Goal: Task Accomplishment & Management: Use online tool/utility

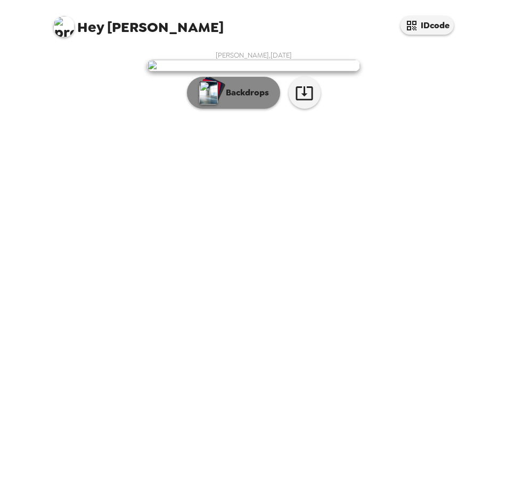
click at [261, 99] on p "Backdrops" at bounding box center [244, 92] width 48 height 13
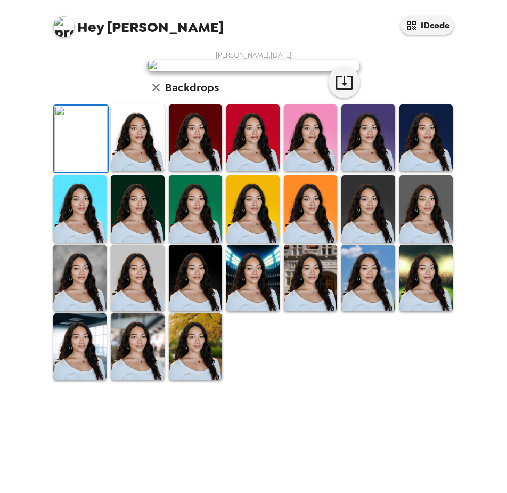
click at [399, 171] on img at bounding box center [425, 137] width 53 height 67
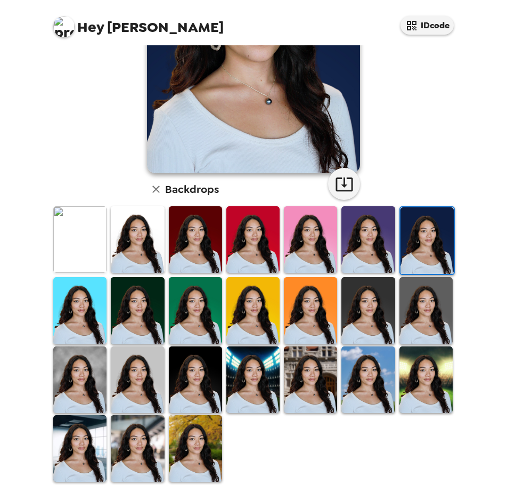
scroll to position [153, 0]
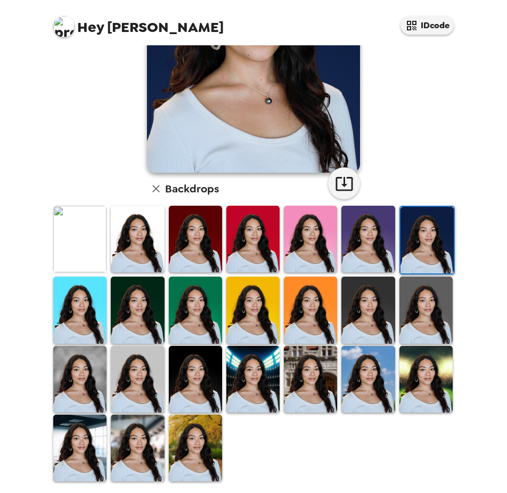
click at [196, 436] on img at bounding box center [195, 447] width 53 height 67
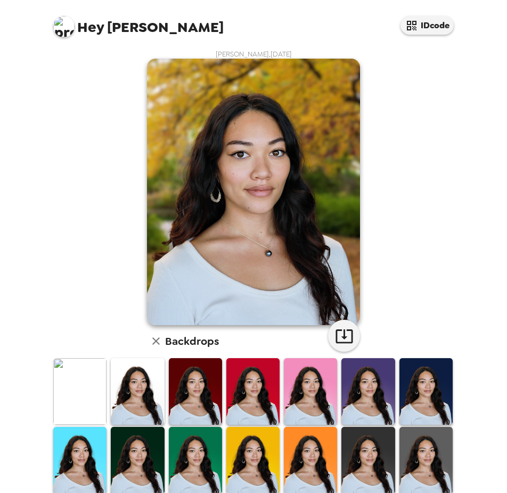
scroll to position [0, 0]
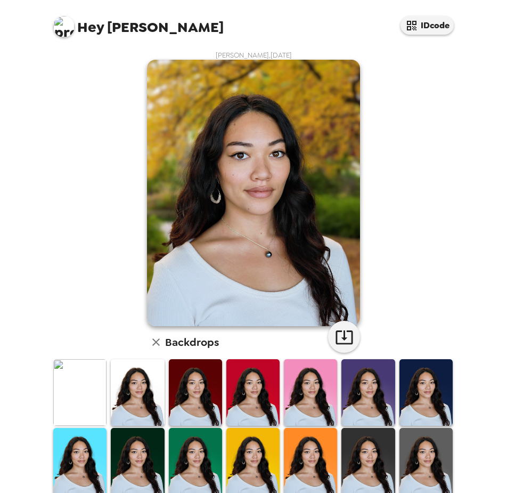
click at [124, 389] on img at bounding box center [137, 392] width 53 height 67
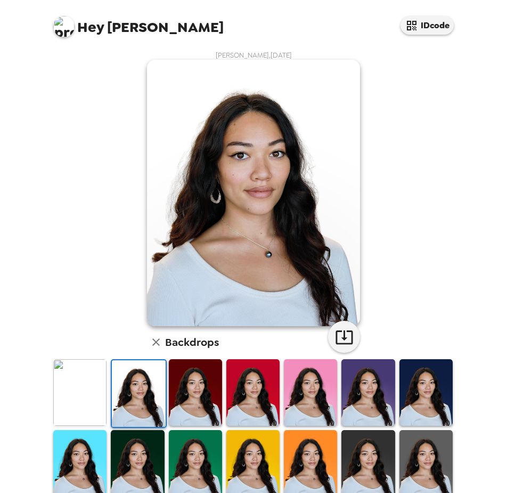
click at [170, 397] on img at bounding box center [195, 392] width 53 height 67
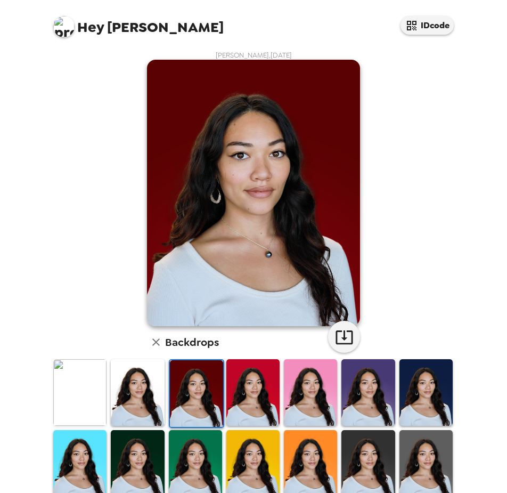
click at [284, 408] on img at bounding box center [310, 392] width 53 height 67
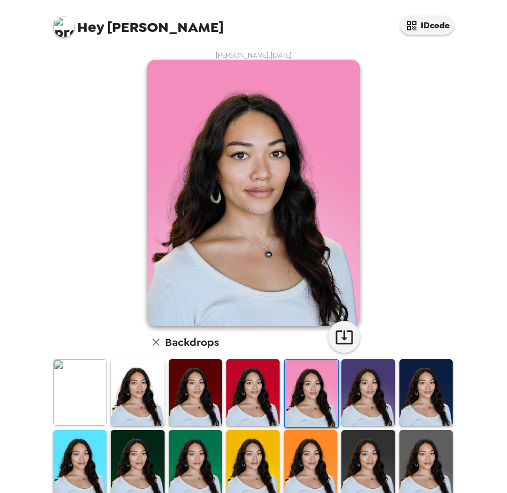
click at [241, 400] on img at bounding box center [252, 392] width 53 height 67
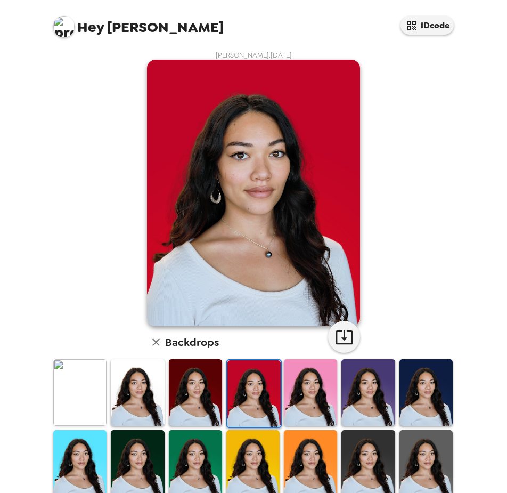
click at [341, 388] on img at bounding box center [367, 392] width 53 height 67
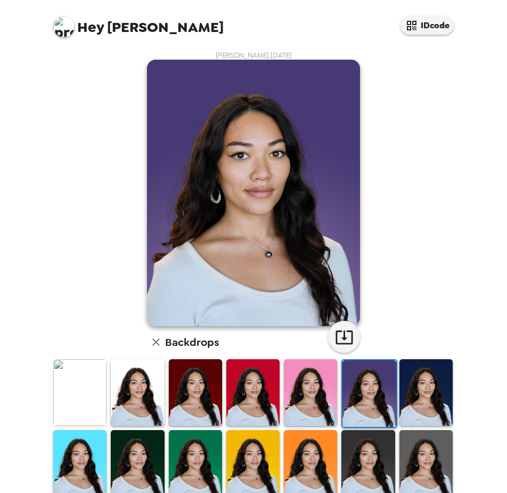
click at [409, 394] on img at bounding box center [425, 392] width 53 height 67
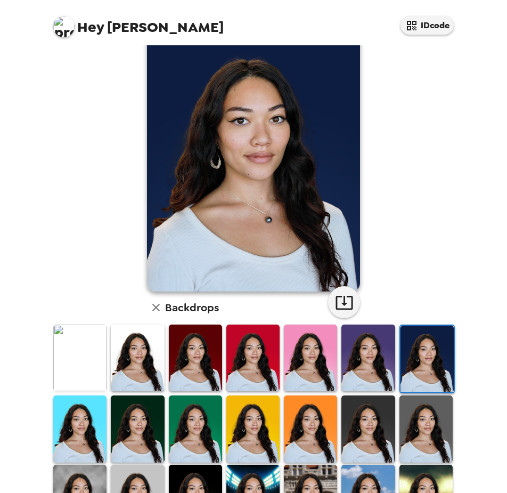
scroll to position [53, 0]
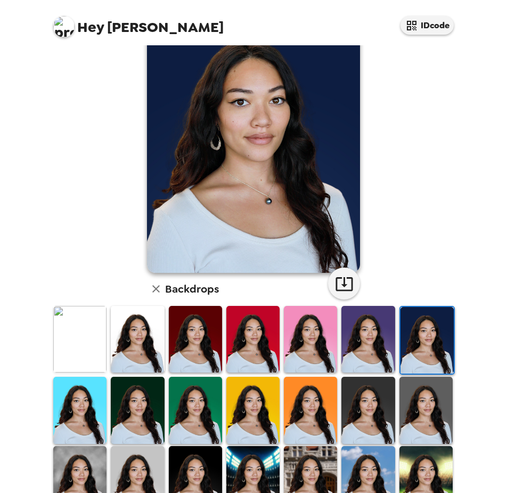
click at [399, 401] on img at bounding box center [425, 409] width 53 height 67
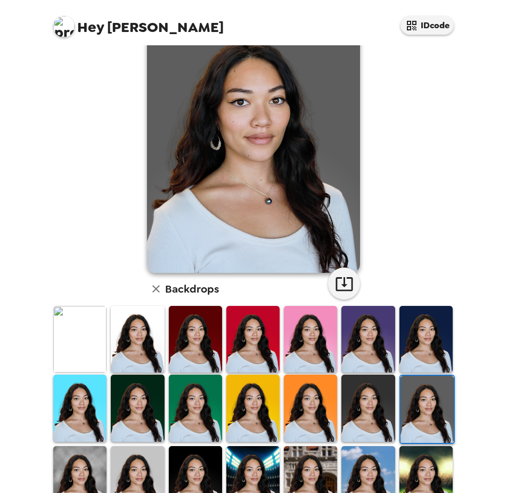
click at [137, 429] on img at bounding box center [137, 407] width 53 height 67
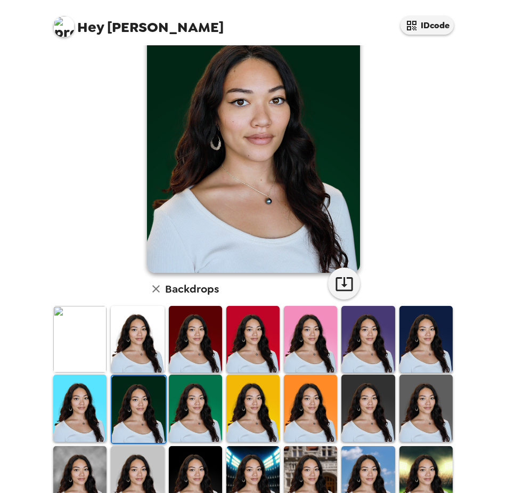
click at [85, 351] on img at bounding box center [79, 339] width 53 height 67
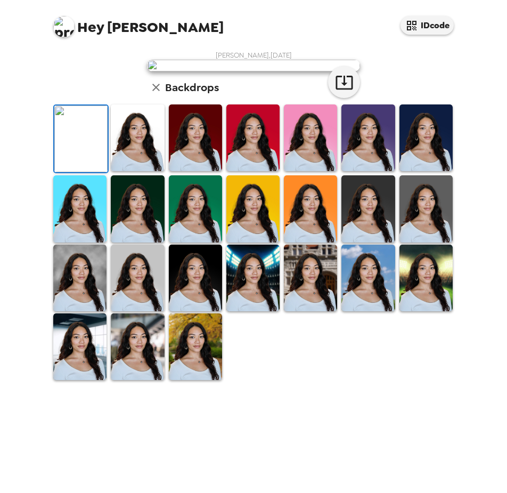
click at [137, 171] on img at bounding box center [137, 137] width 53 height 67
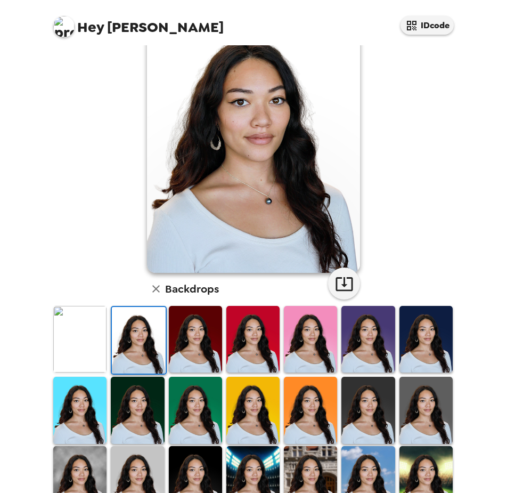
click at [188, 356] on img at bounding box center [195, 339] width 53 height 67
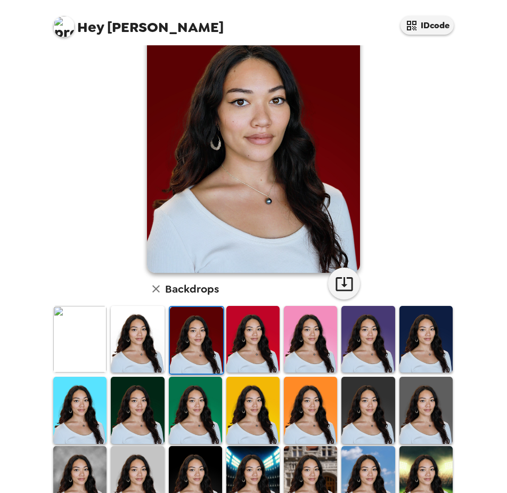
click at [196, 397] on img at bounding box center [195, 409] width 53 height 67
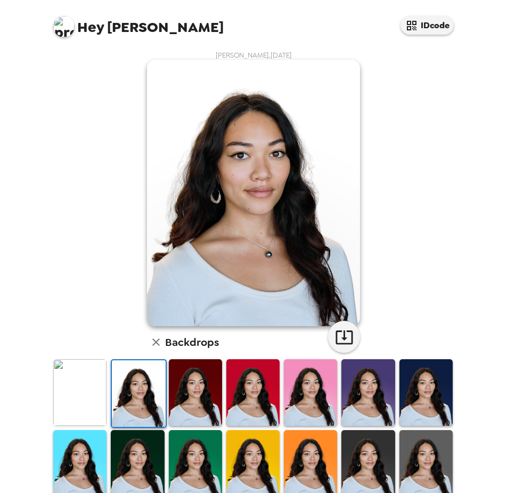
scroll to position [53, 0]
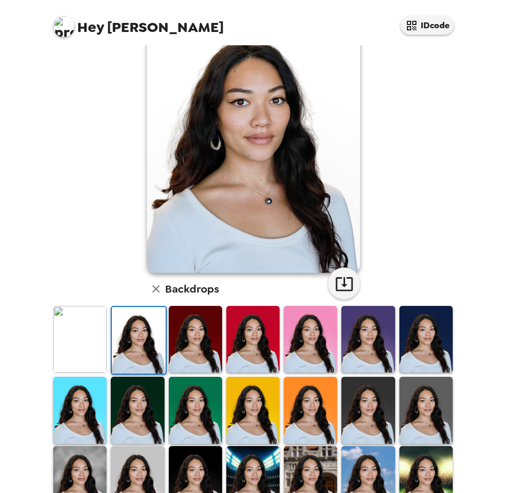
click at [194, 351] on img at bounding box center [195, 339] width 53 height 67
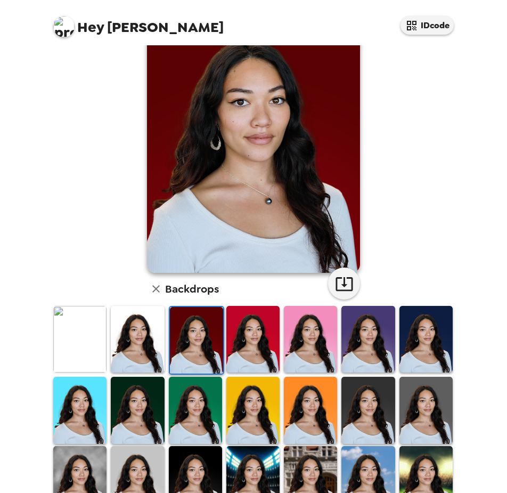
scroll to position [0, 0]
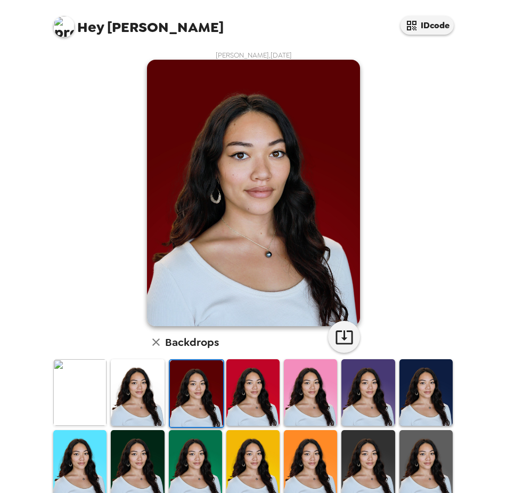
click at [237, 366] on img at bounding box center [252, 392] width 53 height 67
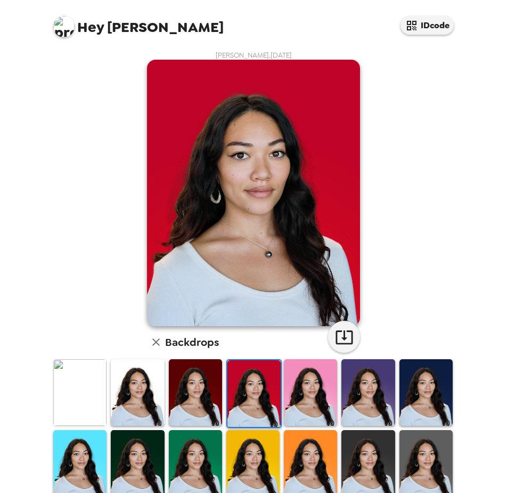
click at [186, 379] on img at bounding box center [195, 392] width 53 height 67
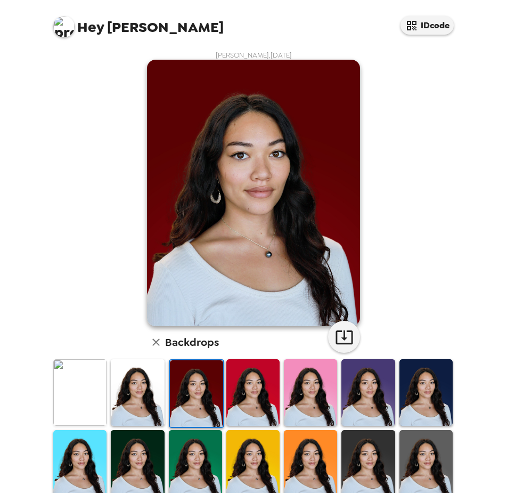
click at [313, 387] on img at bounding box center [310, 392] width 53 height 67
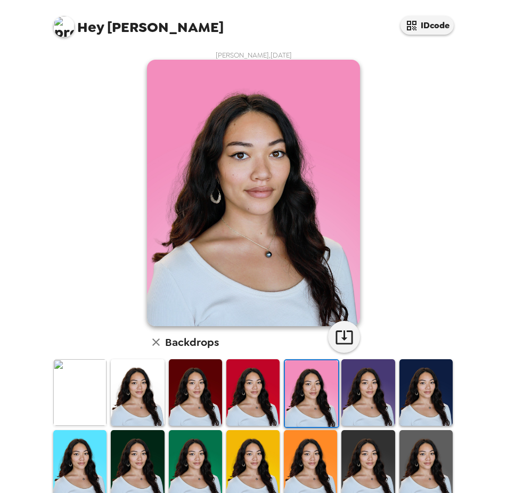
click at [358, 387] on img at bounding box center [367, 392] width 53 height 67
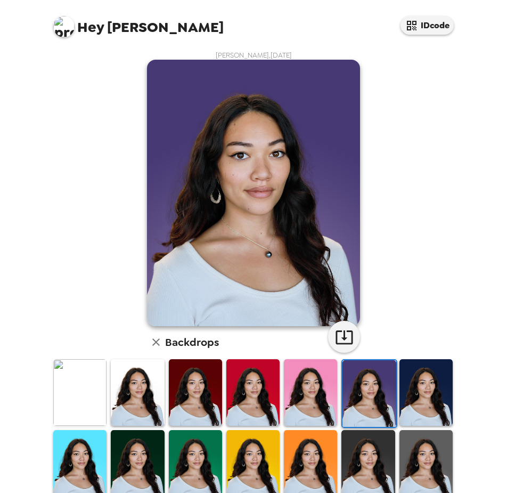
click at [415, 393] on img at bounding box center [425, 392] width 53 height 67
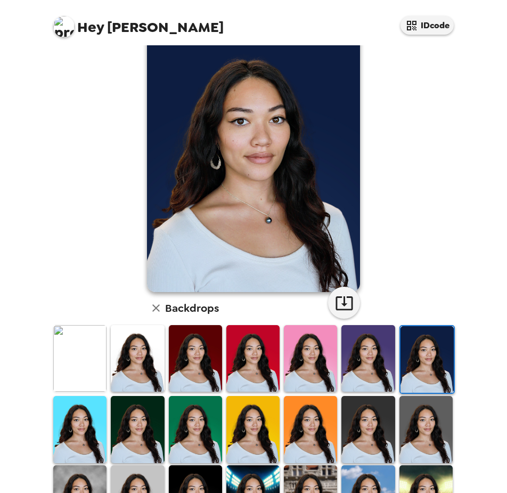
scroll to position [53, 0]
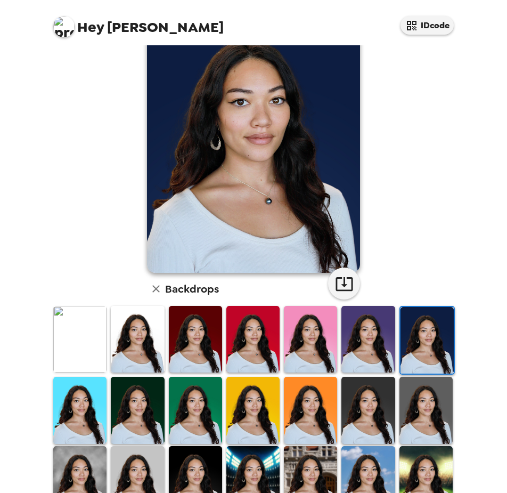
click at [99, 413] on img at bounding box center [79, 409] width 53 height 67
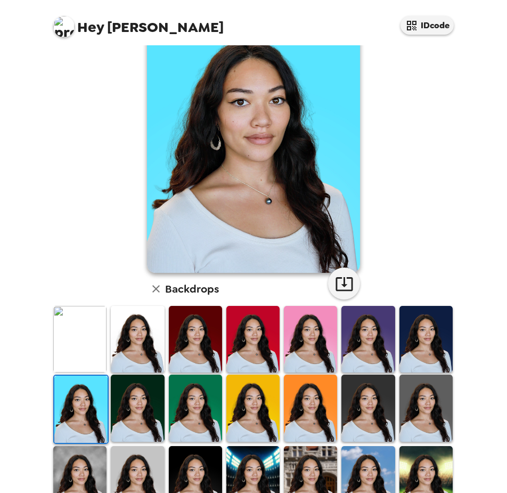
click at [130, 406] on img at bounding box center [137, 407] width 53 height 67
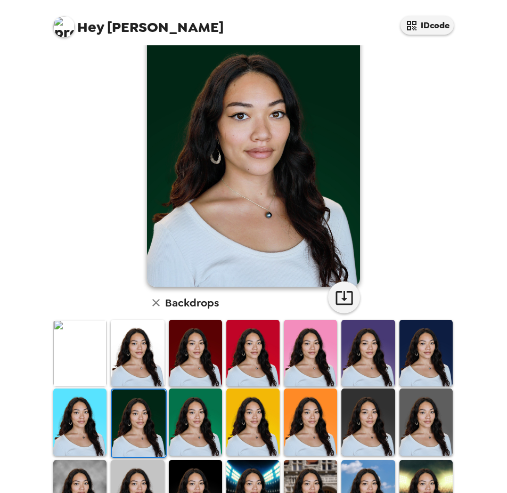
scroll to position [0, 0]
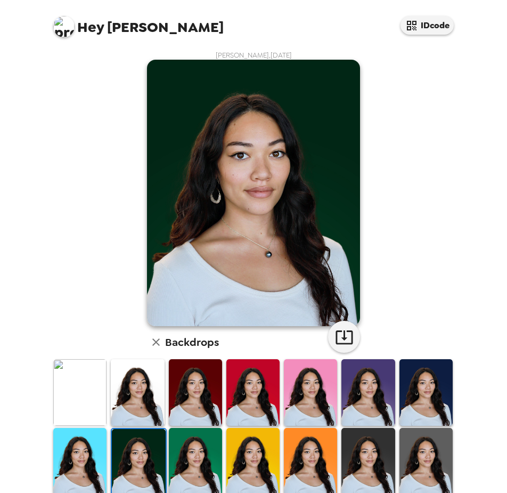
click at [175, 474] on img at bounding box center [195, 461] width 53 height 67
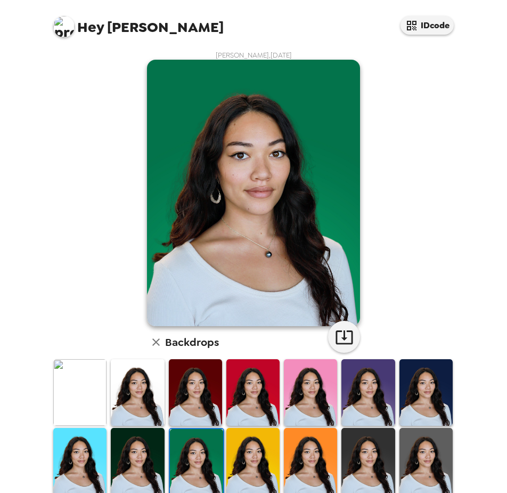
click at [243, 458] on img at bounding box center [252, 461] width 53 height 67
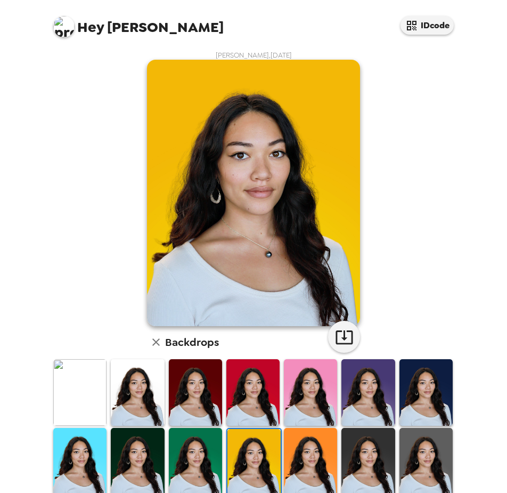
click at [286, 448] on img at bounding box center [310, 461] width 53 height 67
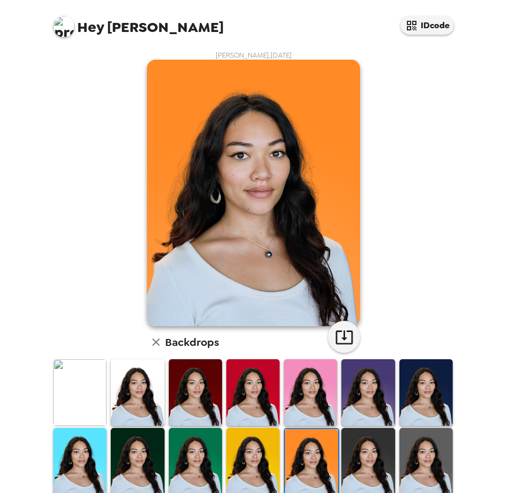
click at [339, 446] on div at bounding box center [368, 462] width 58 height 71
click at [350, 445] on img at bounding box center [367, 461] width 53 height 67
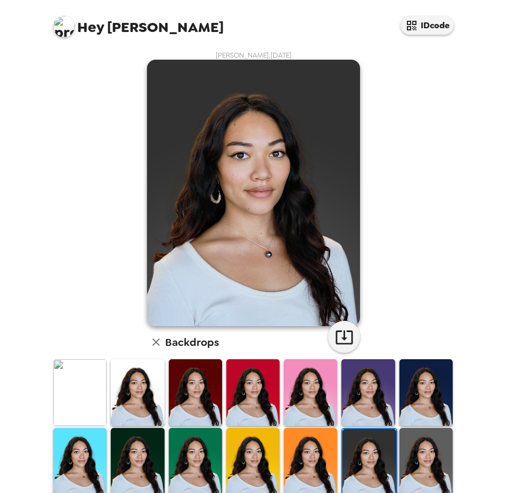
click at [399, 449] on img at bounding box center [425, 461] width 53 height 67
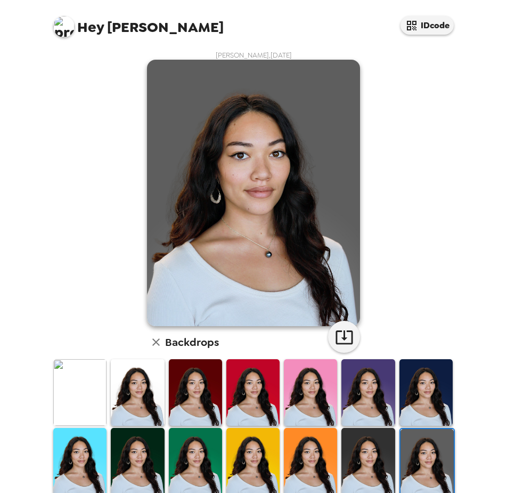
click at [350, 454] on img at bounding box center [367, 461] width 53 height 67
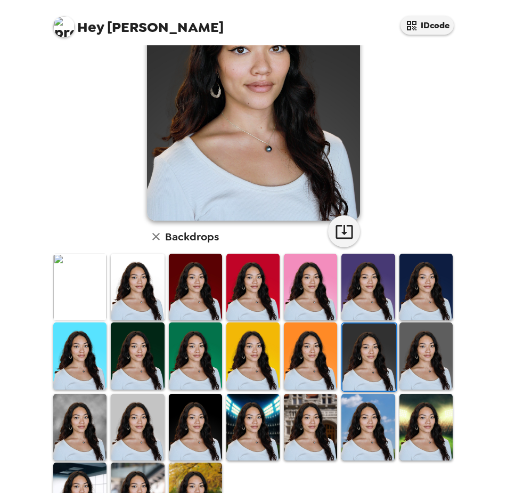
scroll to position [106, 0]
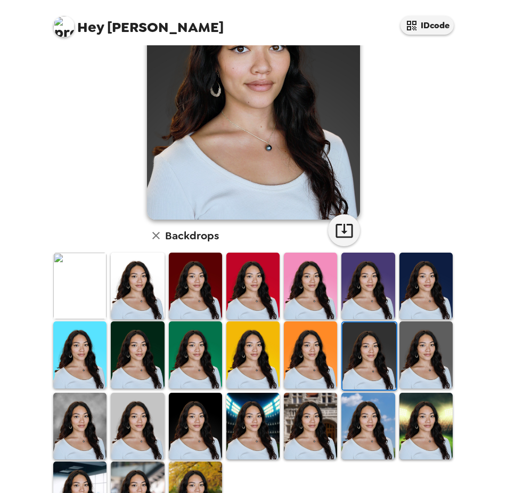
click at [293, 446] on img at bounding box center [310, 425] width 53 height 67
